Goal: Task Accomplishment & Management: Manage account settings

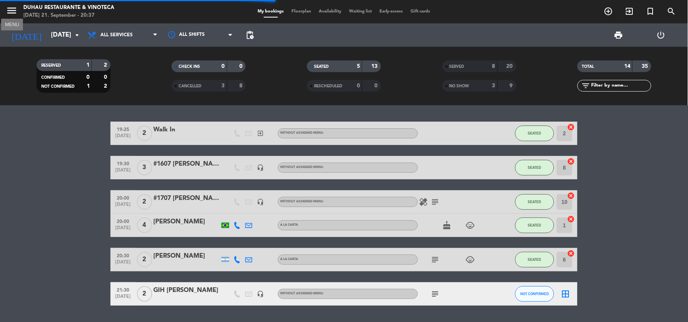
click at [14, 10] on icon "menu" at bounding box center [12, 11] width 12 height 12
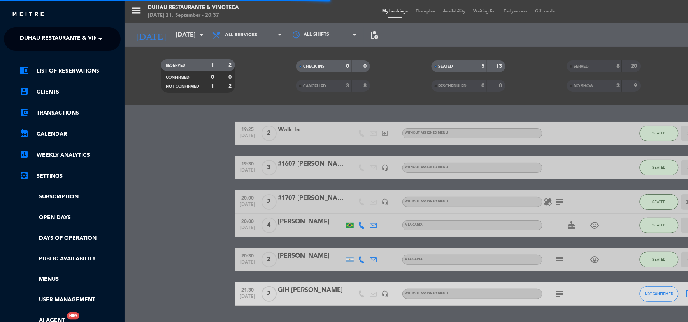
click at [39, 40] on span "Duhau Restaurante & Vinoteca" at bounding box center [68, 39] width 97 height 16
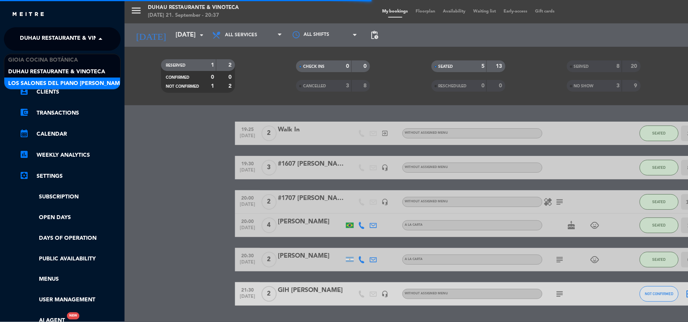
click at [45, 80] on span "Los Salones del Piano [PERSON_NAME]" at bounding box center [66, 83] width 117 height 9
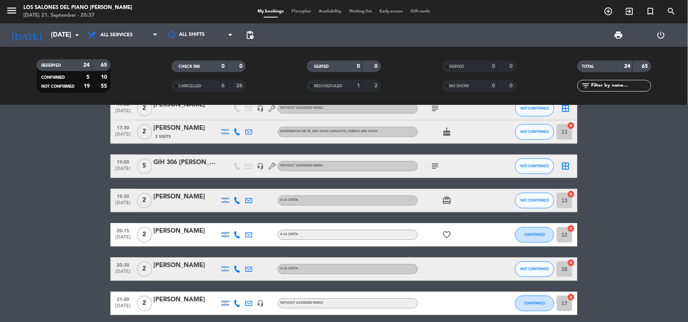
scroll to position [540, 0]
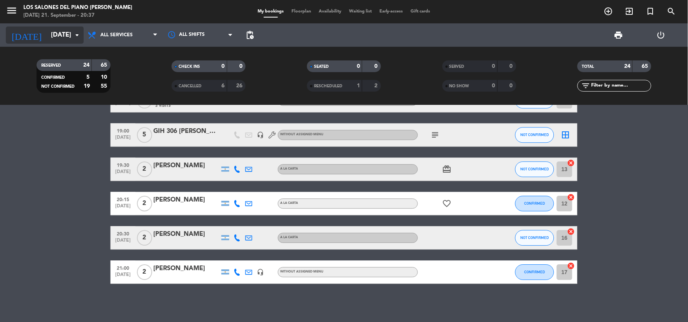
click at [55, 37] on input "[DATE]" at bounding box center [88, 35] width 83 height 15
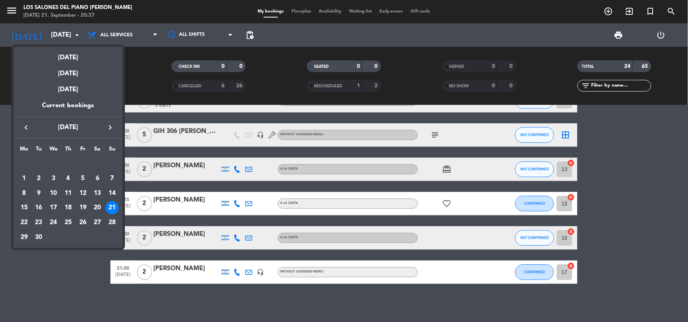
click at [110, 124] on icon "keyboard_arrow_right" at bounding box center [109, 127] width 9 height 9
click at [102, 203] on div "18" at bounding box center [97, 207] width 13 height 13
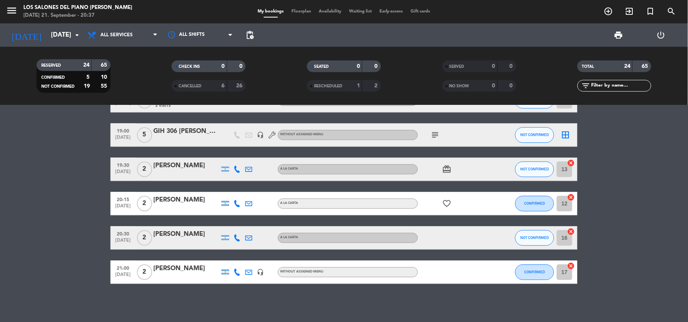
type input "[DATE]"
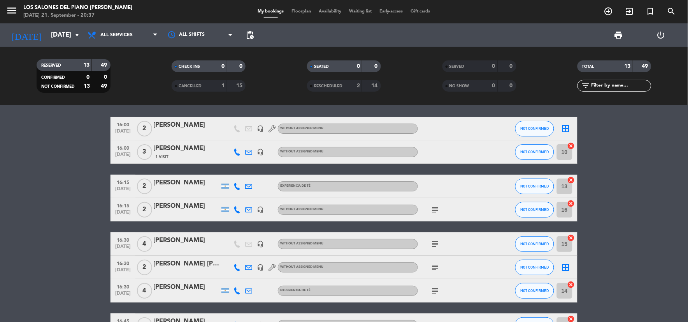
scroll to position [0, 0]
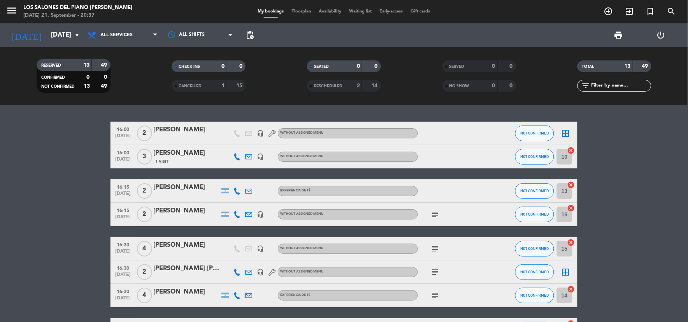
click at [180, 125] on div "[PERSON_NAME]" at bounding box center [186, 130] width 66 height 10
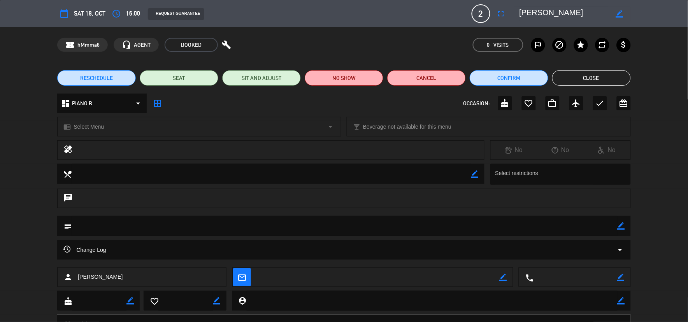
click at [242, 221] on textarea at bounding box center [345, 226] width 546 height 20
click at [615, 224] on textarea at bounding box center [345, 226] width 546 height 20
click at [616, 226] on textarea at bounding box center [345, 226] width 546 height 20
click at [619, 227] on icon "border_color" at bounding box center [621, 225] width 7 height 7
click at [330, 228] on textarea at bounding box center [345, 226] width 546 height 20
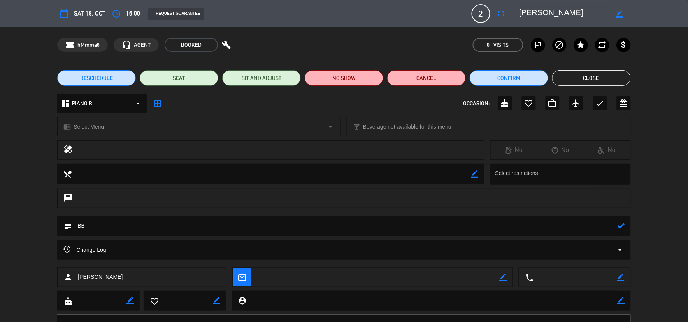
paste textarea "IBPVAJPJ."
drag, startPoint x: 620, startPoint y: 228, endPoint x: 615, endPoint y: 242, distance: 14.9
click at [620, 228] on icon at bounding box center [621, 225] width 7 height 7
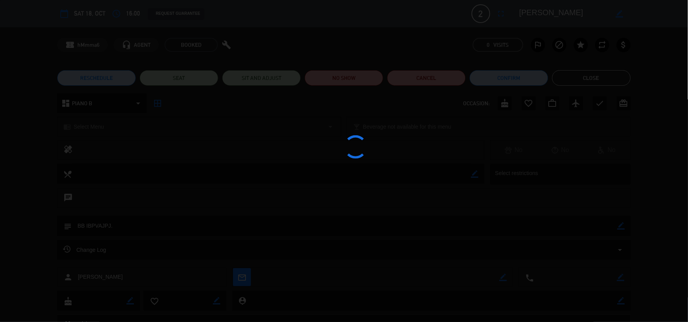
type textarea "BB IBPVAJPJ."
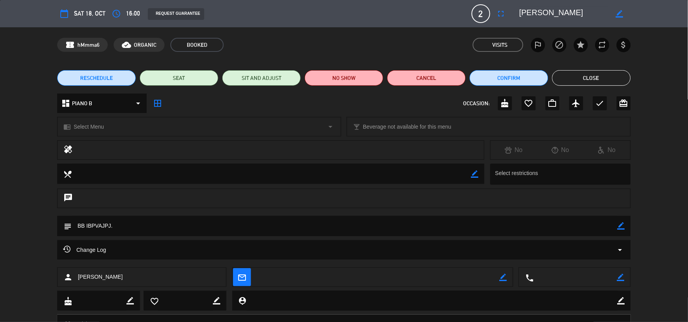
click at [611, 77] on button "Close" at bounding box center [591, 78] width 79 height 16
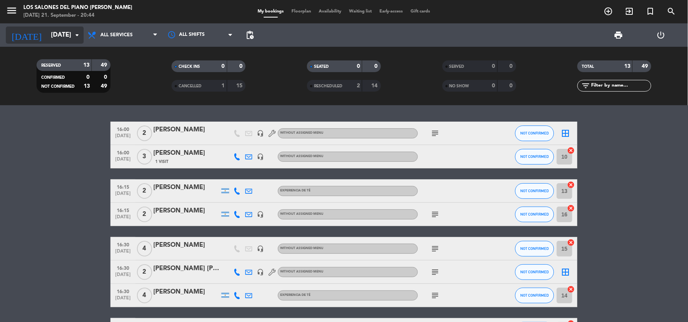
click at [64, 39] on input "[DATE]" at bounding box center [88, 35] width 83 height 15
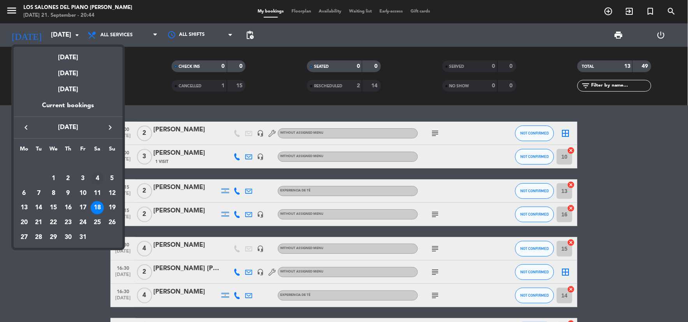
click at [97, 177] on div "4" at bounding box center [97, 178] width 13 height 13
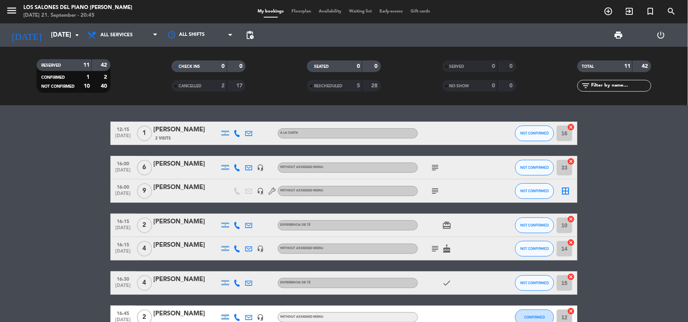
click at [57, 44] on div "[DATE] [DATE] arrow_drop_down" at bounding box center [45, 34] width 78 height 23
click at [57, 40] on input "[DATE]" at bounding box center [88, 35] width 83 height 15
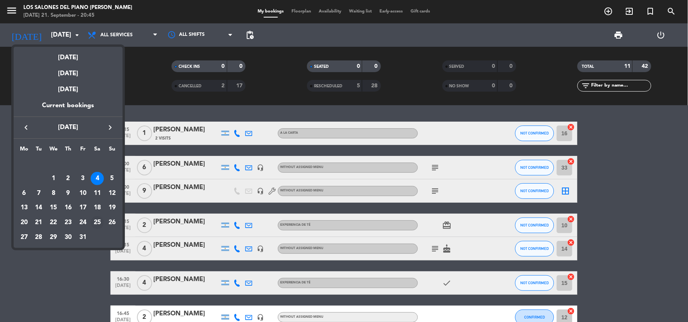
click at [94, 221] on div "25" at bounding box center [97, 222] width 13 height 13
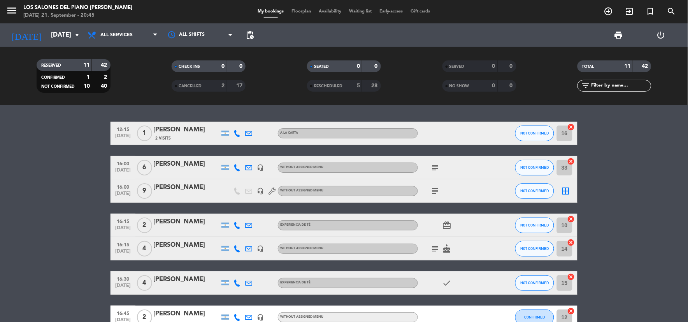
type input "[DATE]"
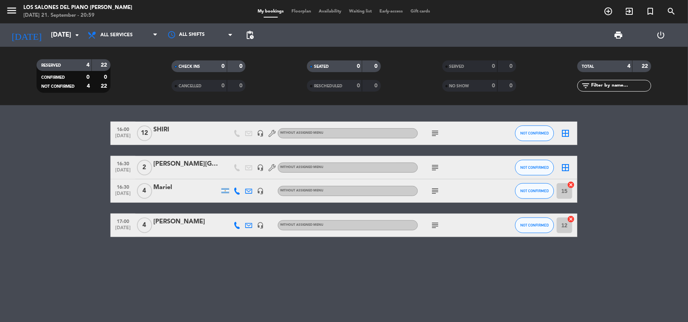
click at [436, 132] on icon "subject" at bounding box center [435, 132] width 9 height 9
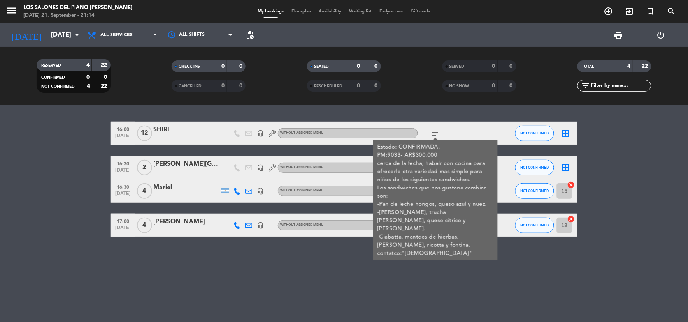
click at [434, 298] on div "16:00 [DATE] SHIRI headset_mic Without assigned menu subject Estado: CONFIRMADA…" at bounding box center [344, 213] width 688 height 216
